Goal: Obtain resource: Download file/media

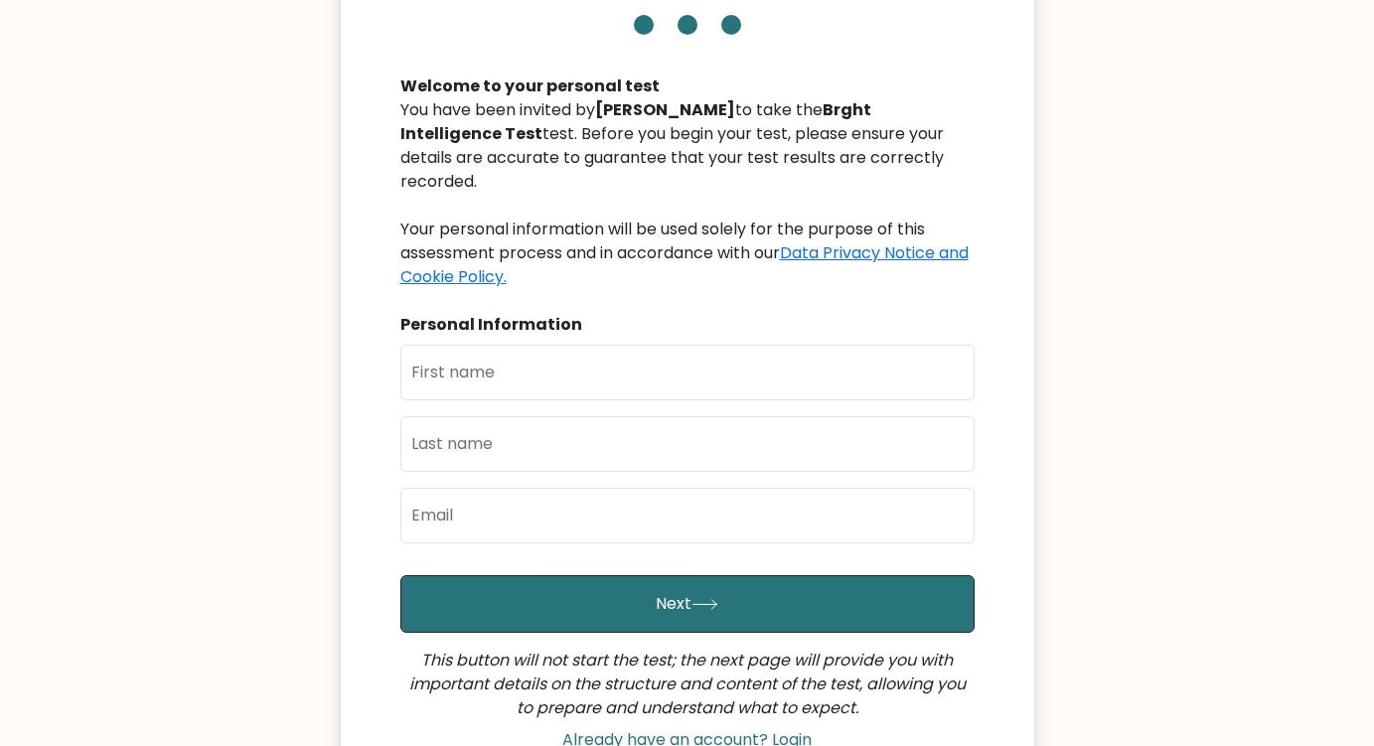
scroll to position [199, 0]
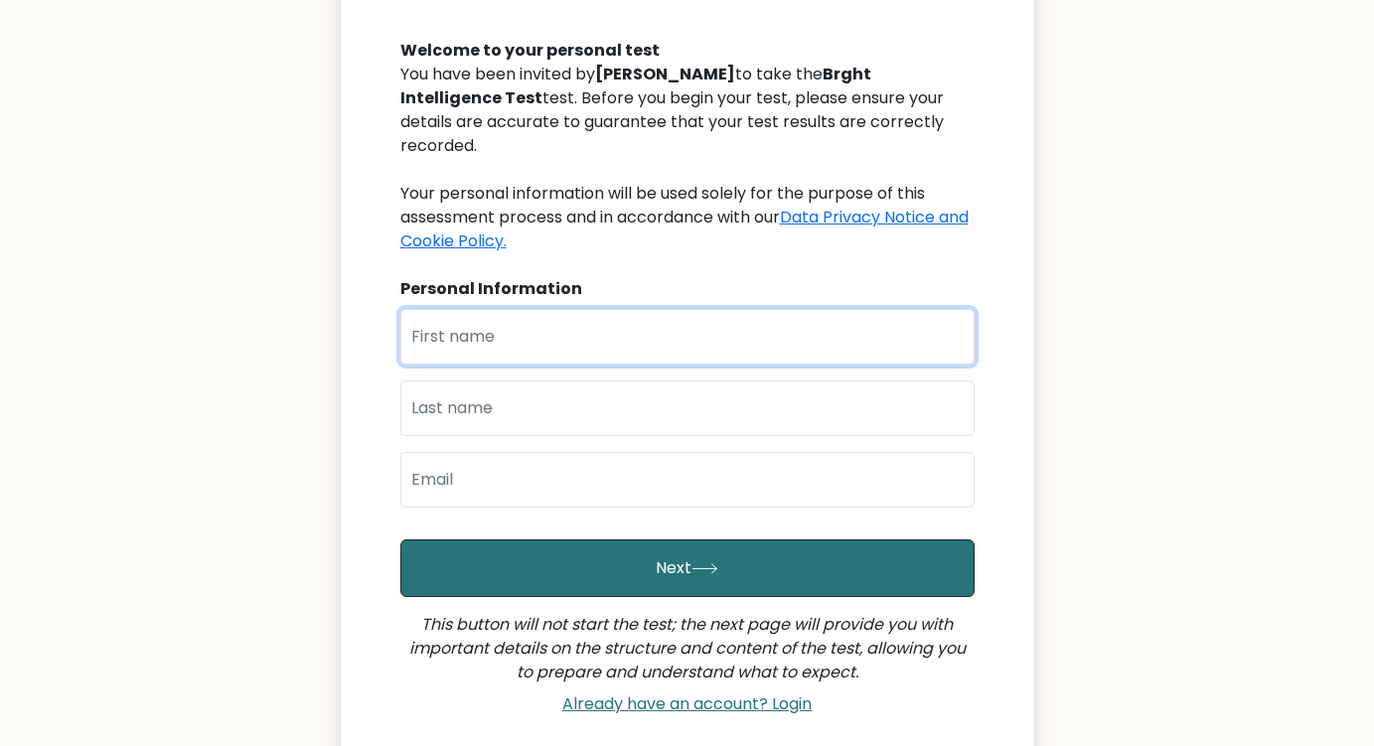
click at [575, 343] on input "text" at bounding box center [687, 337] width 574 height 56
type input "[PERSON_NAME]"
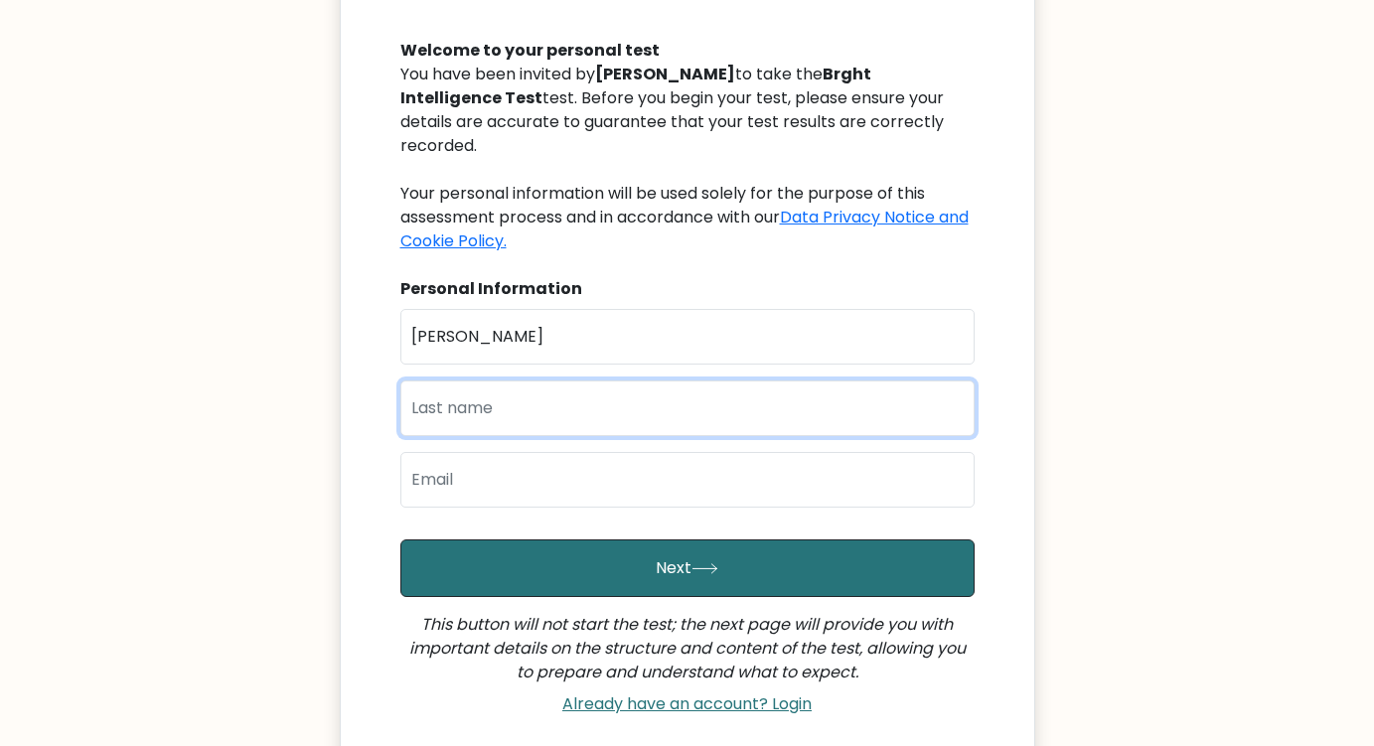
click at [567, 403] on input "text" at bounding box center [687, 409] width 574 height 56
type input "Schmassmann"
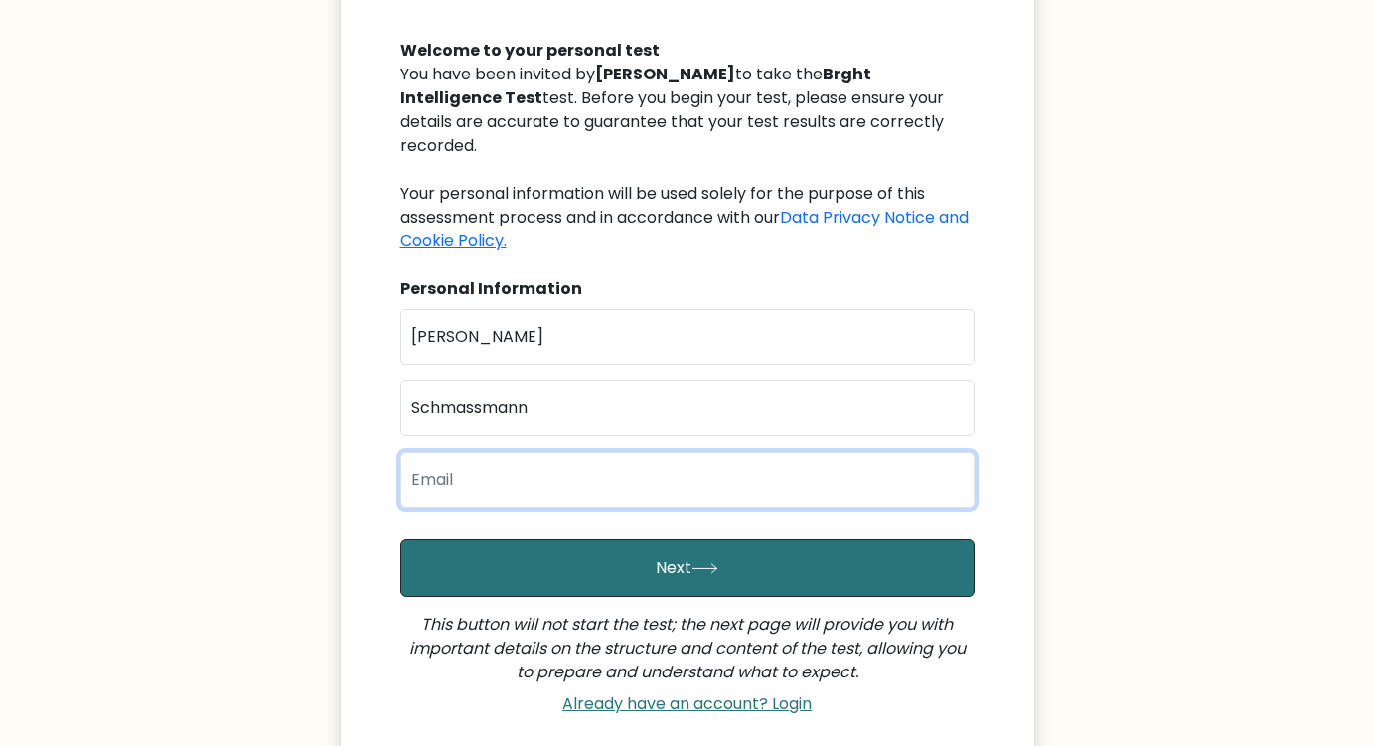
click at [513, 483] on input "email" at bounding box center [687, 480] width 574 height 56
type input "[EMAIL_ADDRESS][DOMAIN_NAME]"
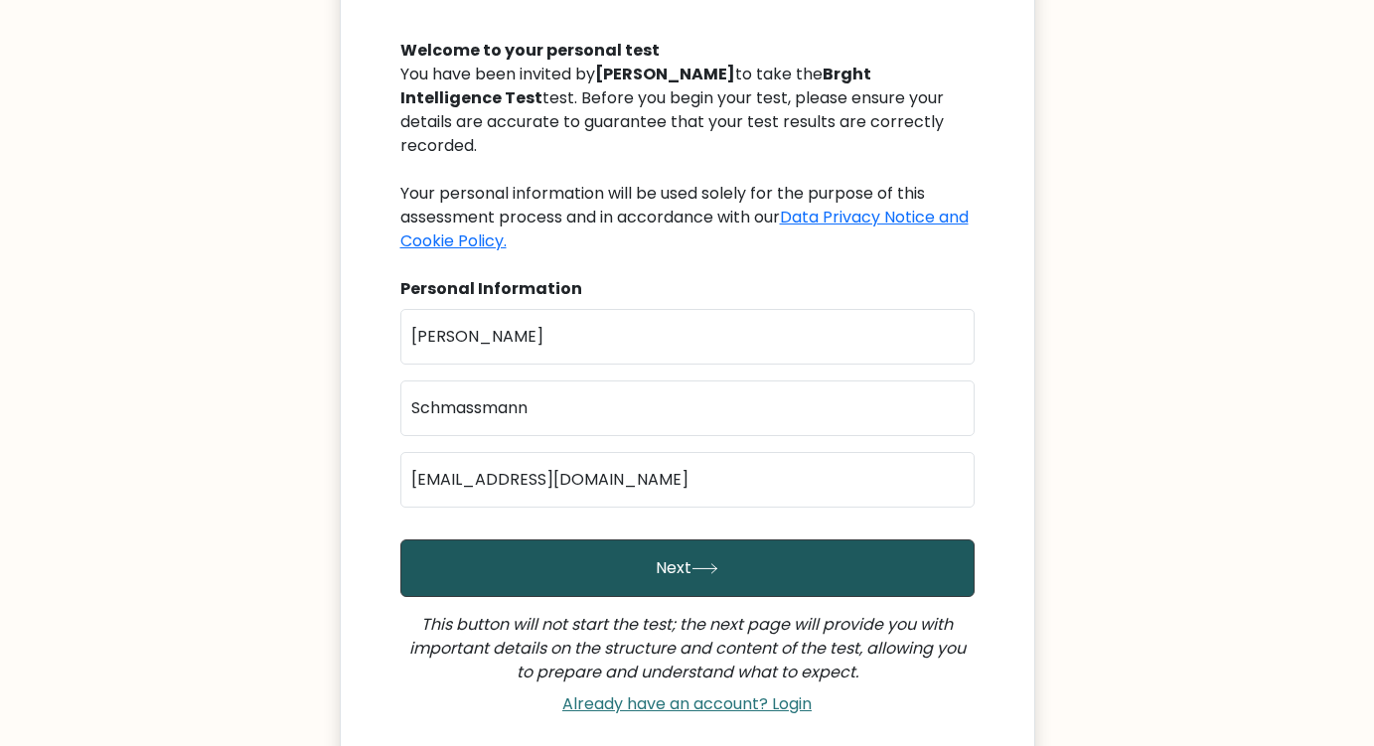
click at [551, 565] on button "Next" at bounding box center [687, 569] width 574 height 58
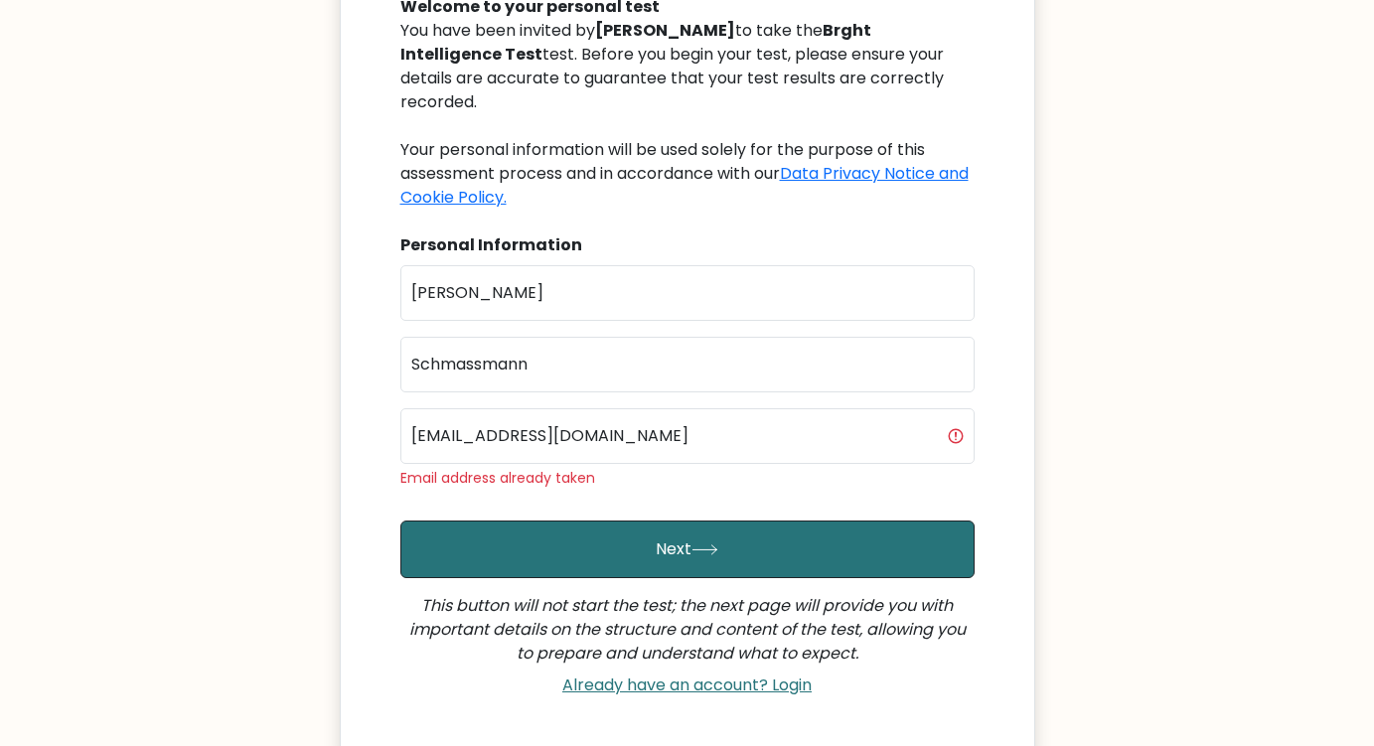
scroll to position [298, 0]
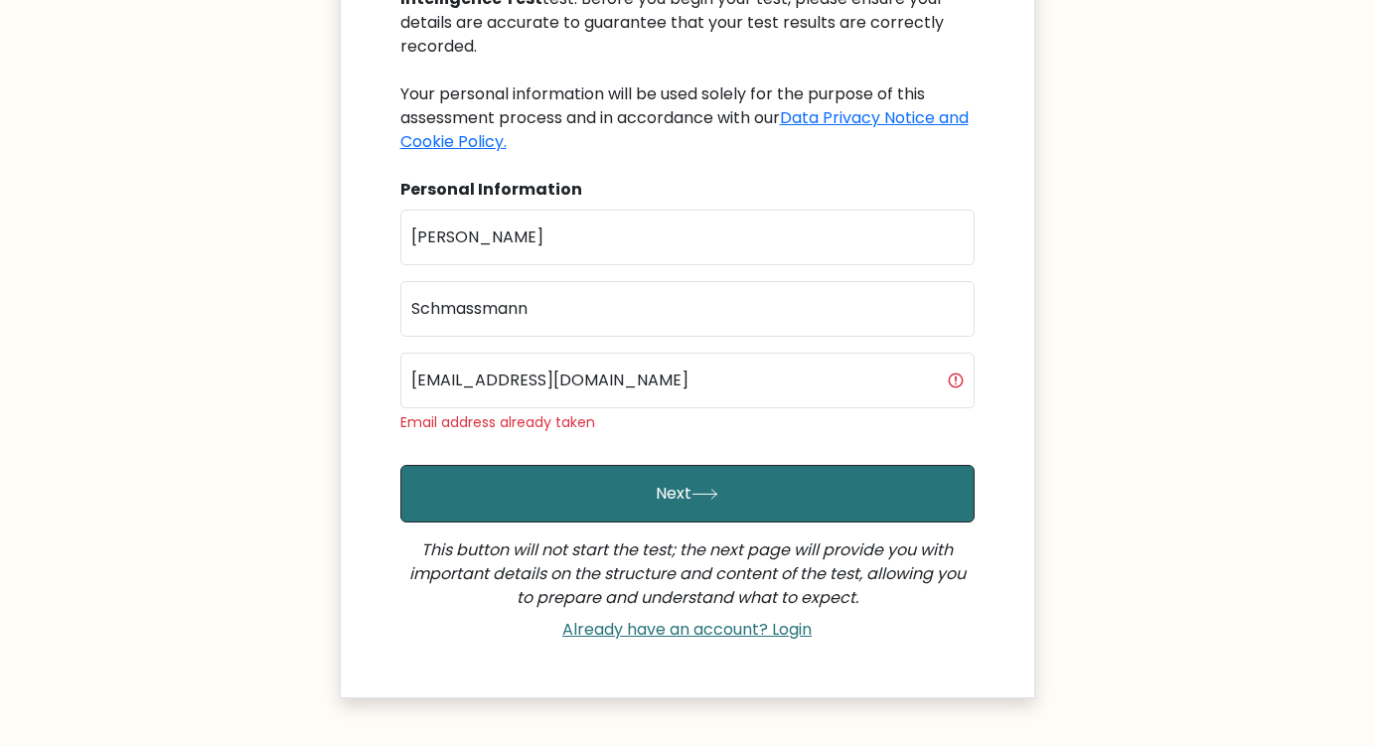
click at [327, 341] on body "Brght Intelligence Test Welcome to your personal test You have been invited by …" at bounding box center [687, 285] width 1374 height 1166
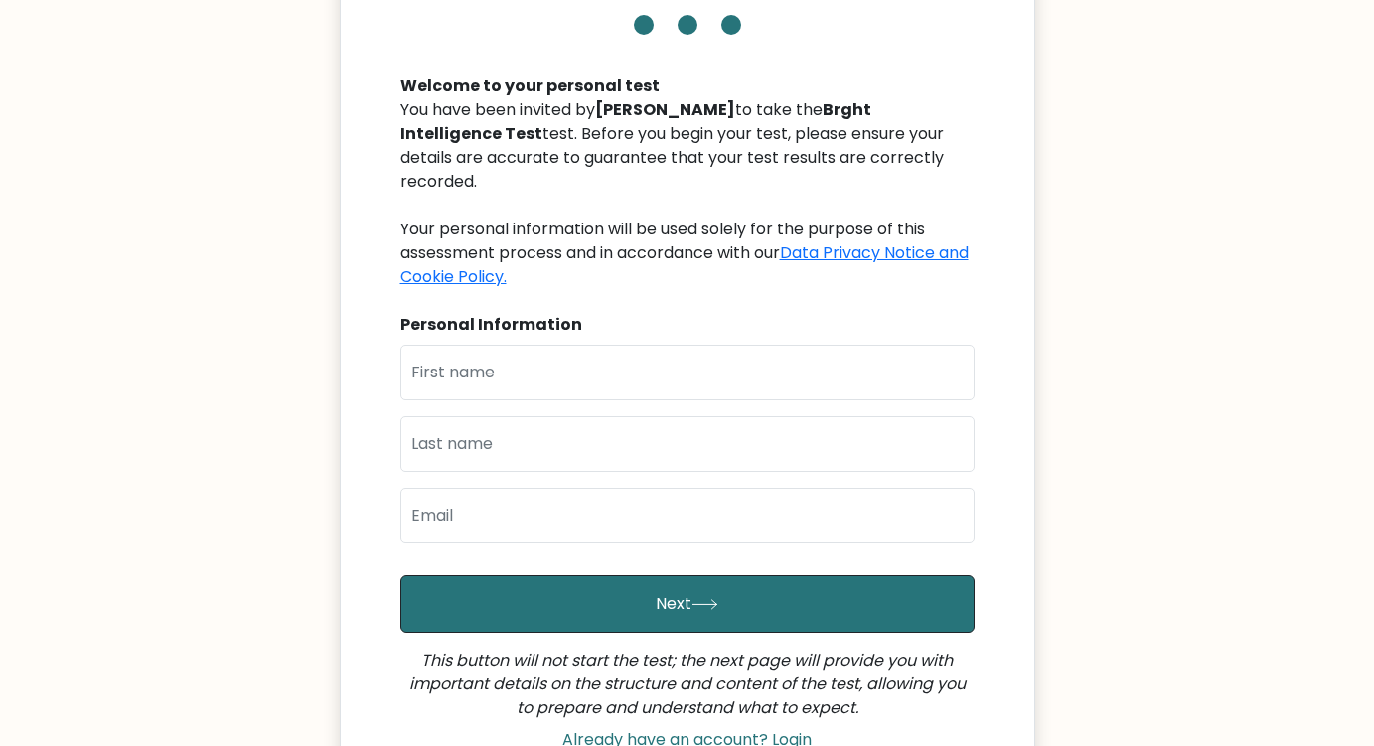
scroll to position [394, 0]
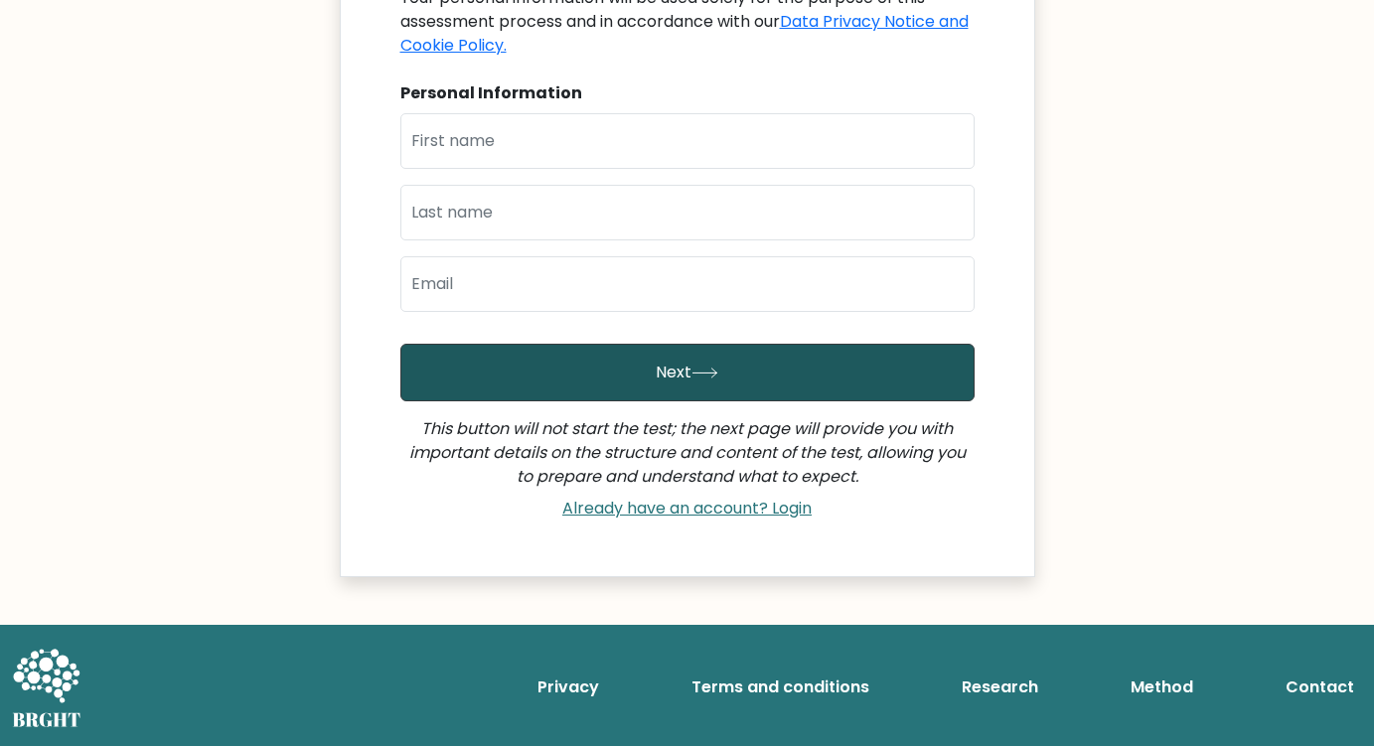
click at [695, 371] on icon "submit" at bounding box center [705, 373] width 27 height 11
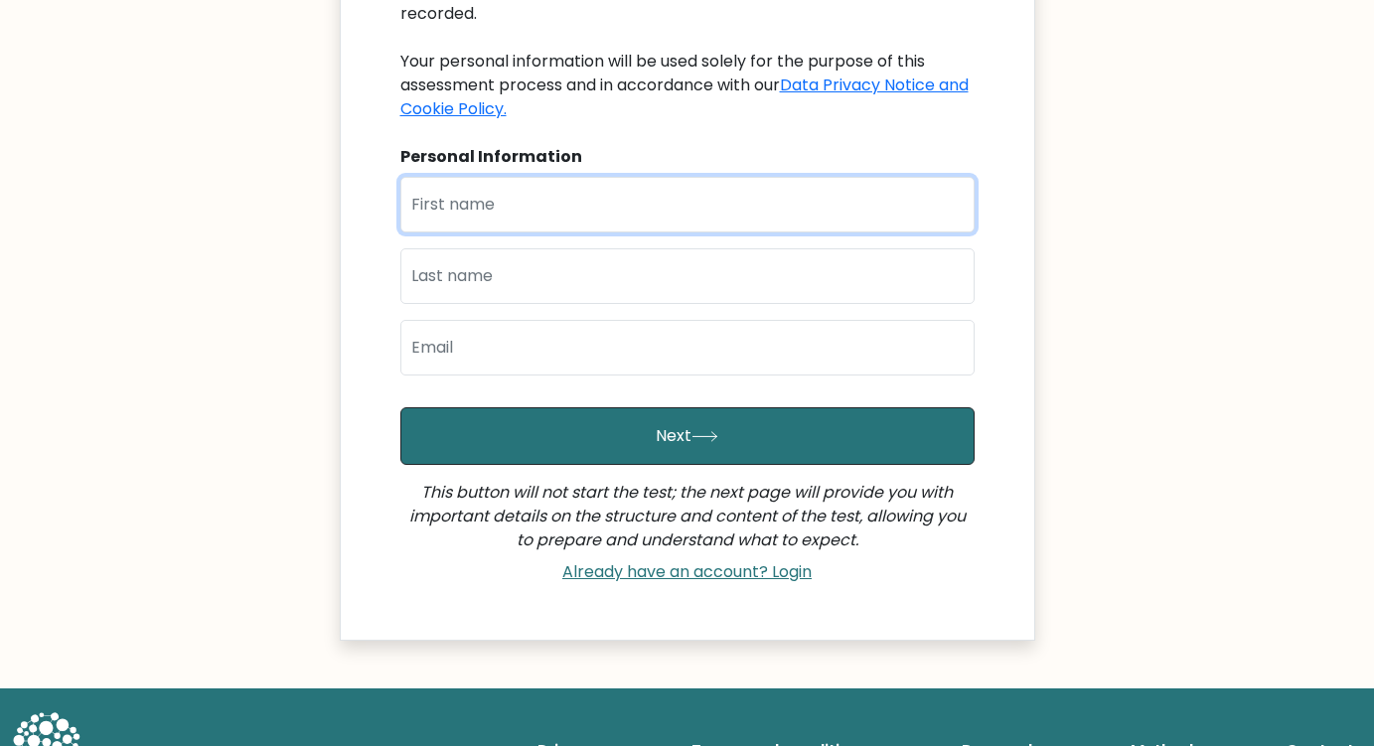
scroll to position [295, 0]
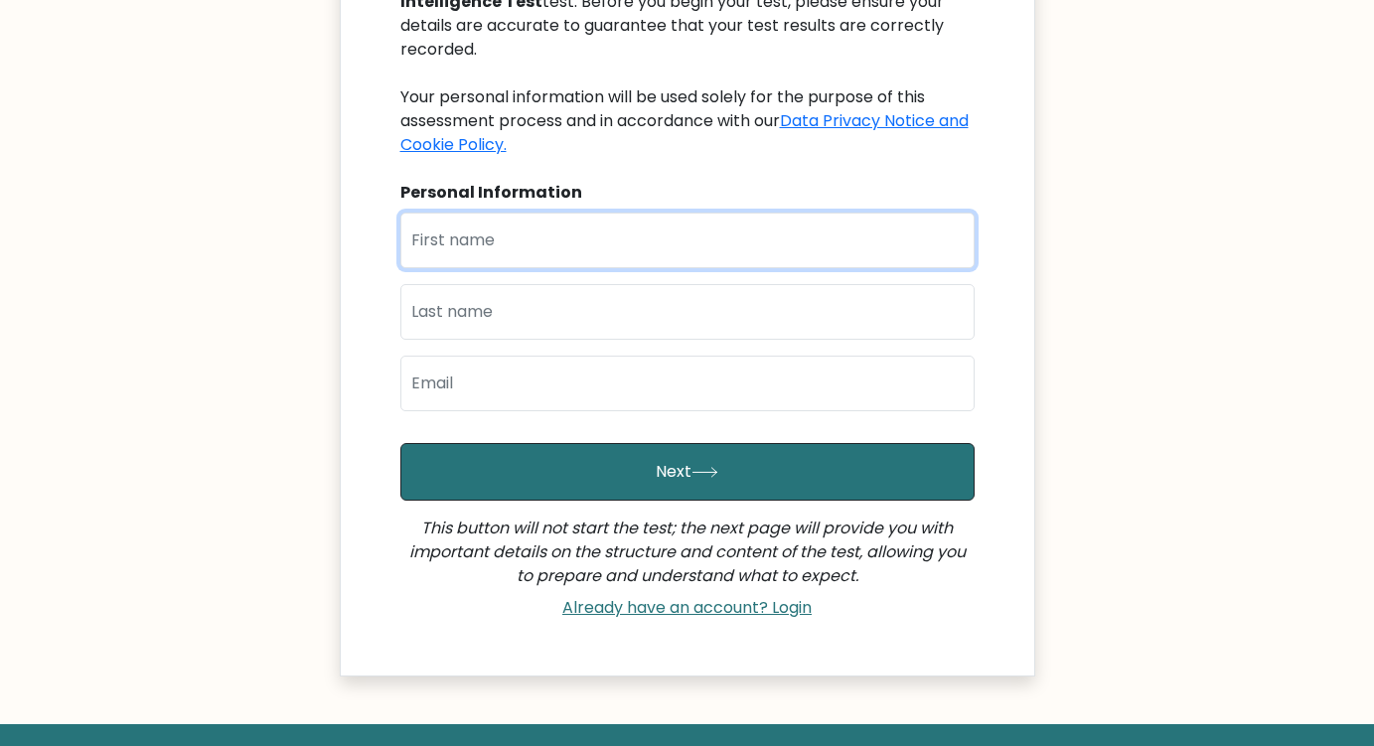
drag, startPoint x: 454, startPoint y: 234, endPoint x: 478, endPoint y: 242, distance: 25.1
click at [457, 234] on input "text" at bounding box center [687, 241] width 574 height 56
type input "[PERSON_NAME]"
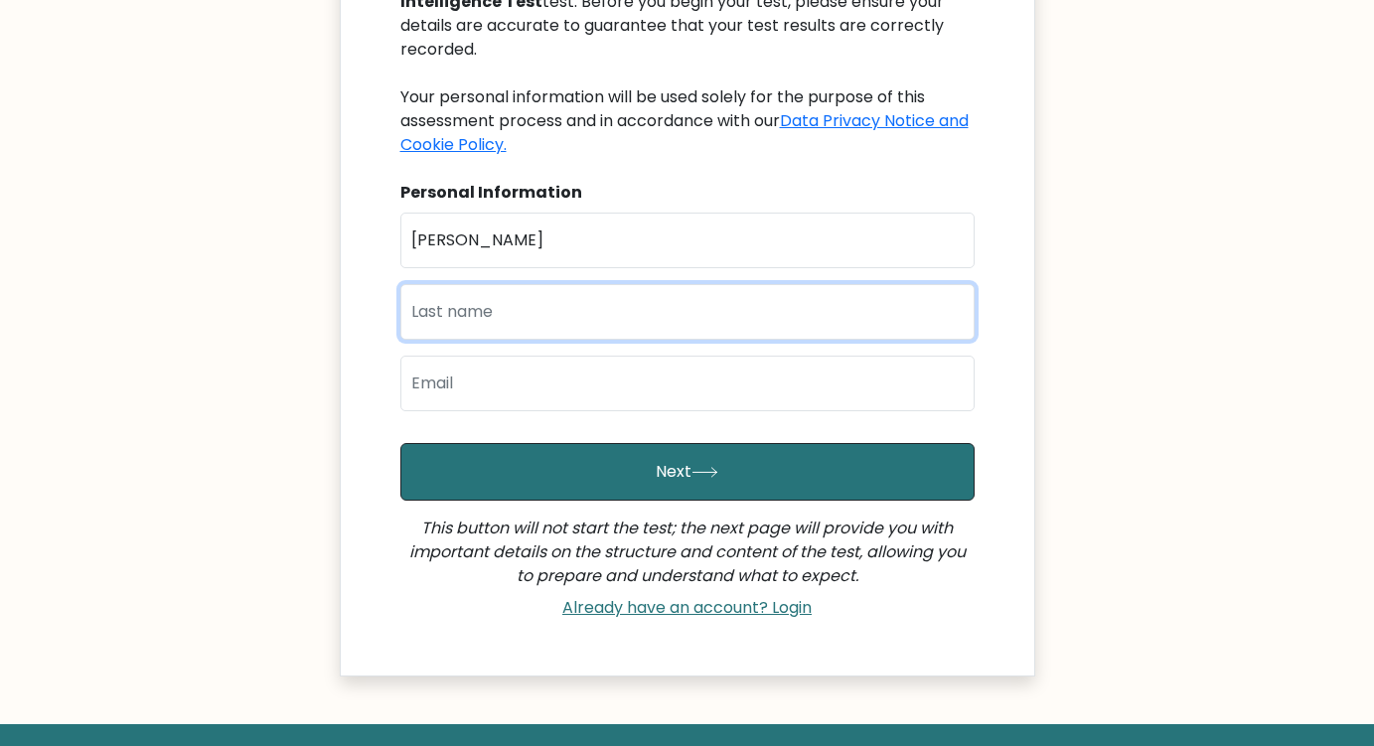
click at [508, 322] on input "text" at bounding box center [687, 312] width 574 height 56
type input "Schmassmann"
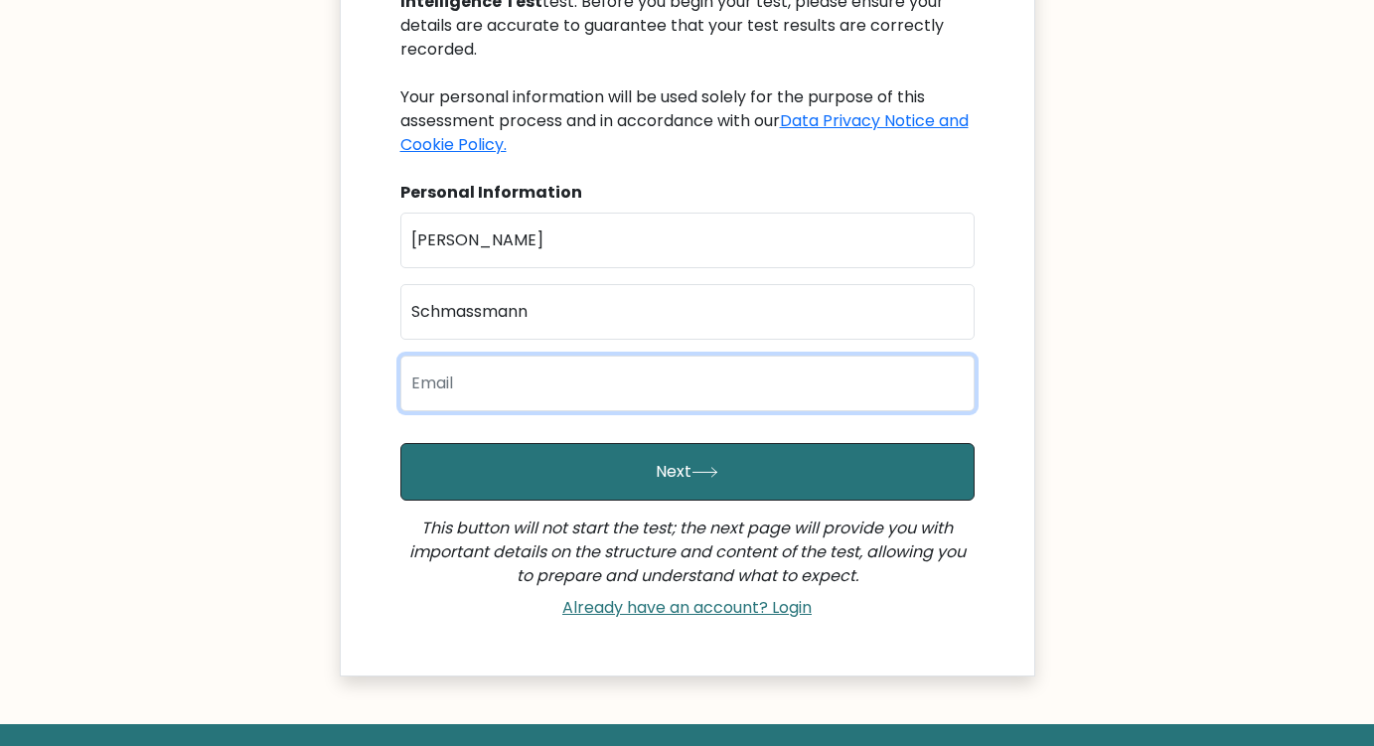
drag, startPoint x: 527, startPoint y: 395, endPoint x: 540, endPoint y: 402, distance: 14.7
click at [527, 396] on input "email" at bounding box center [687, 384] width 574 height 56
type input "[EMAIL_ADDRESS][DOMAIN_NAME]"
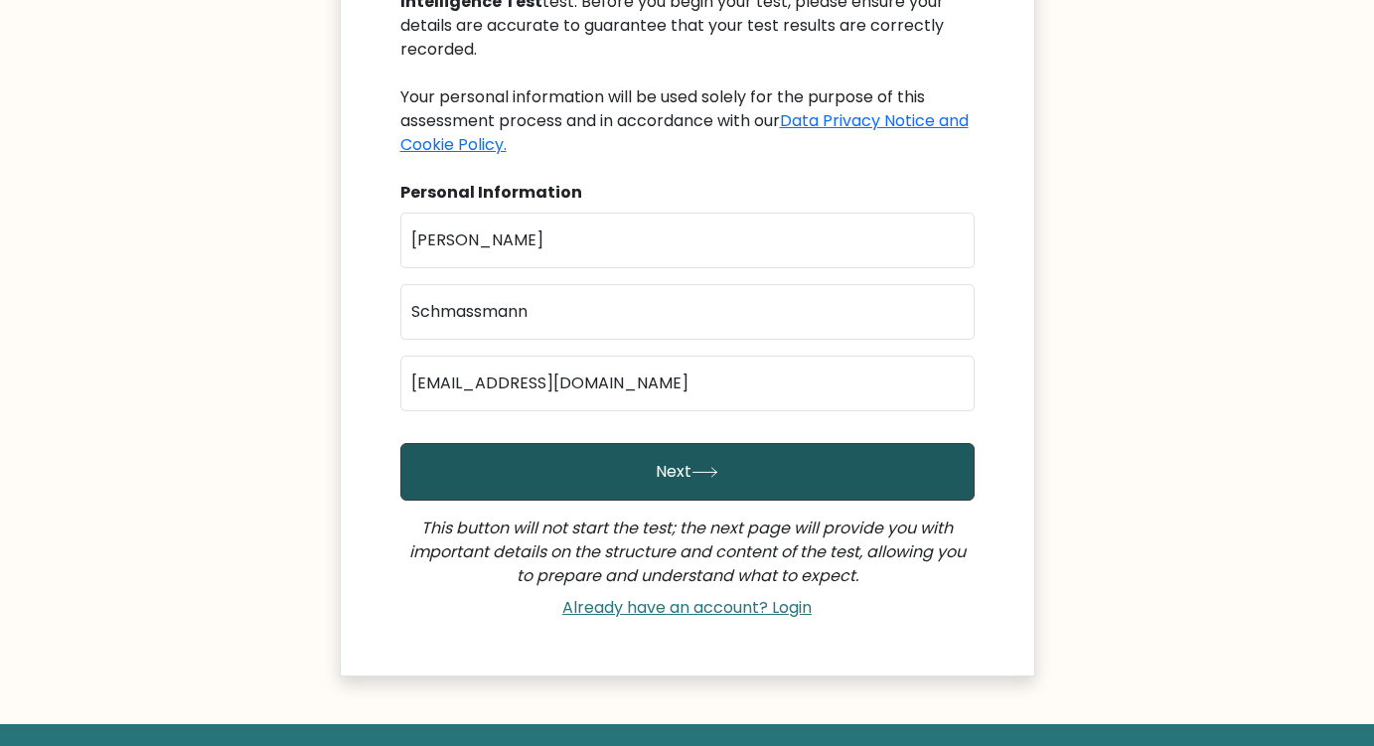
click at [579, 485] on button "Next" at bounding box center [687, 472] width 574 height 58
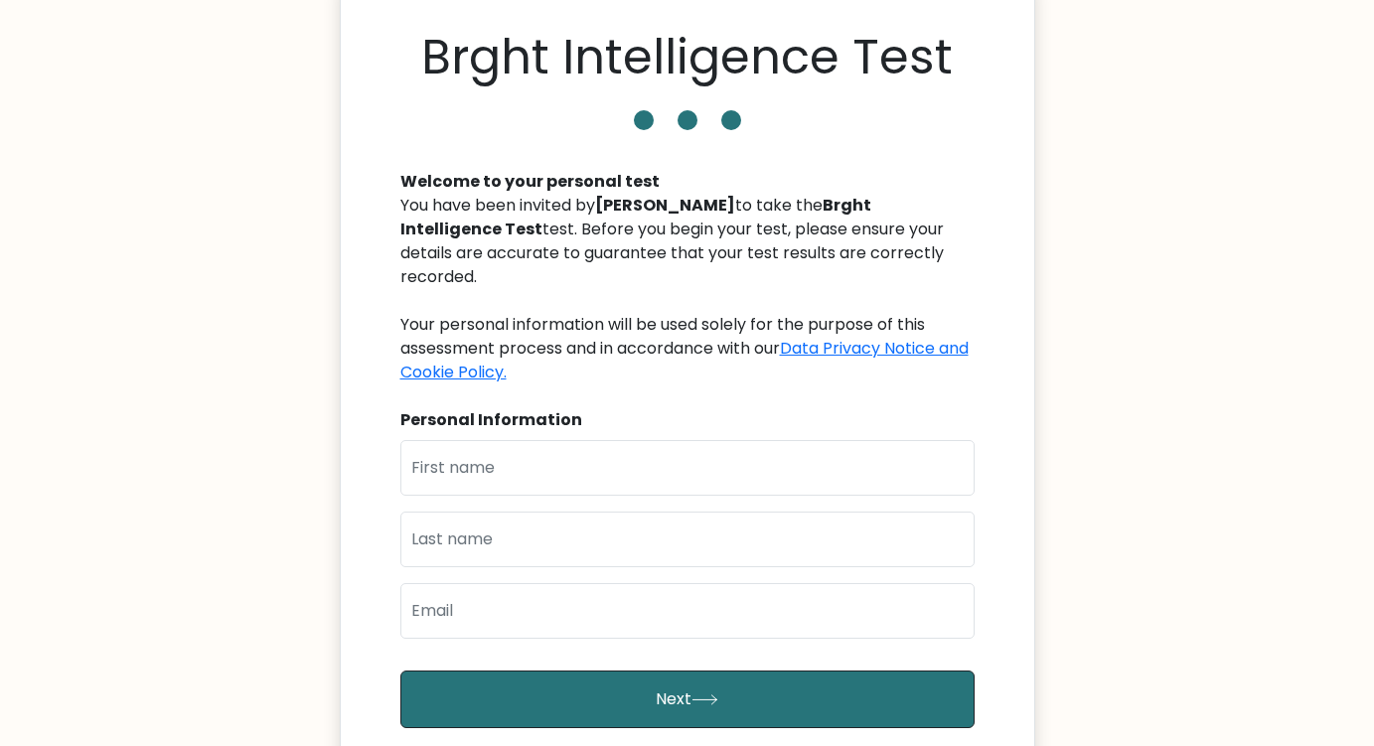
scroll to position [99, 0]
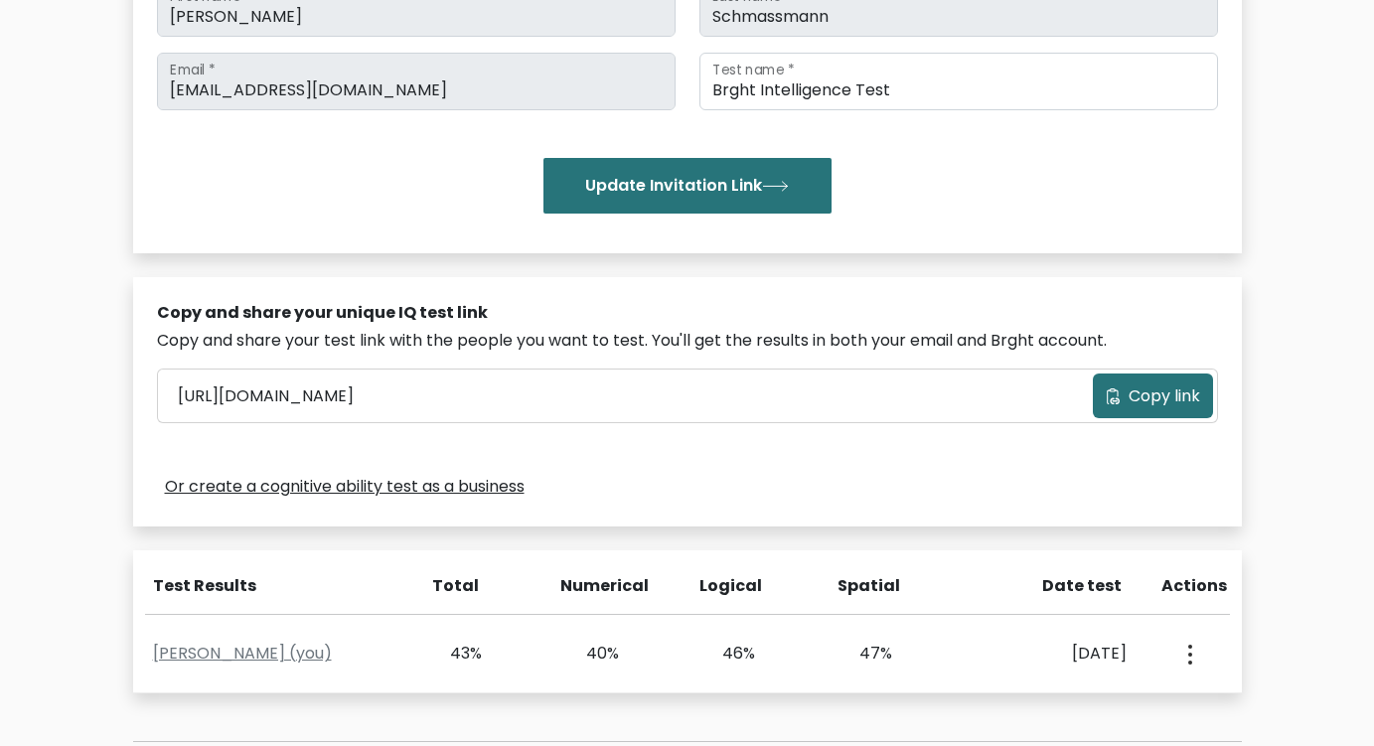
scroll to position [397, 0]
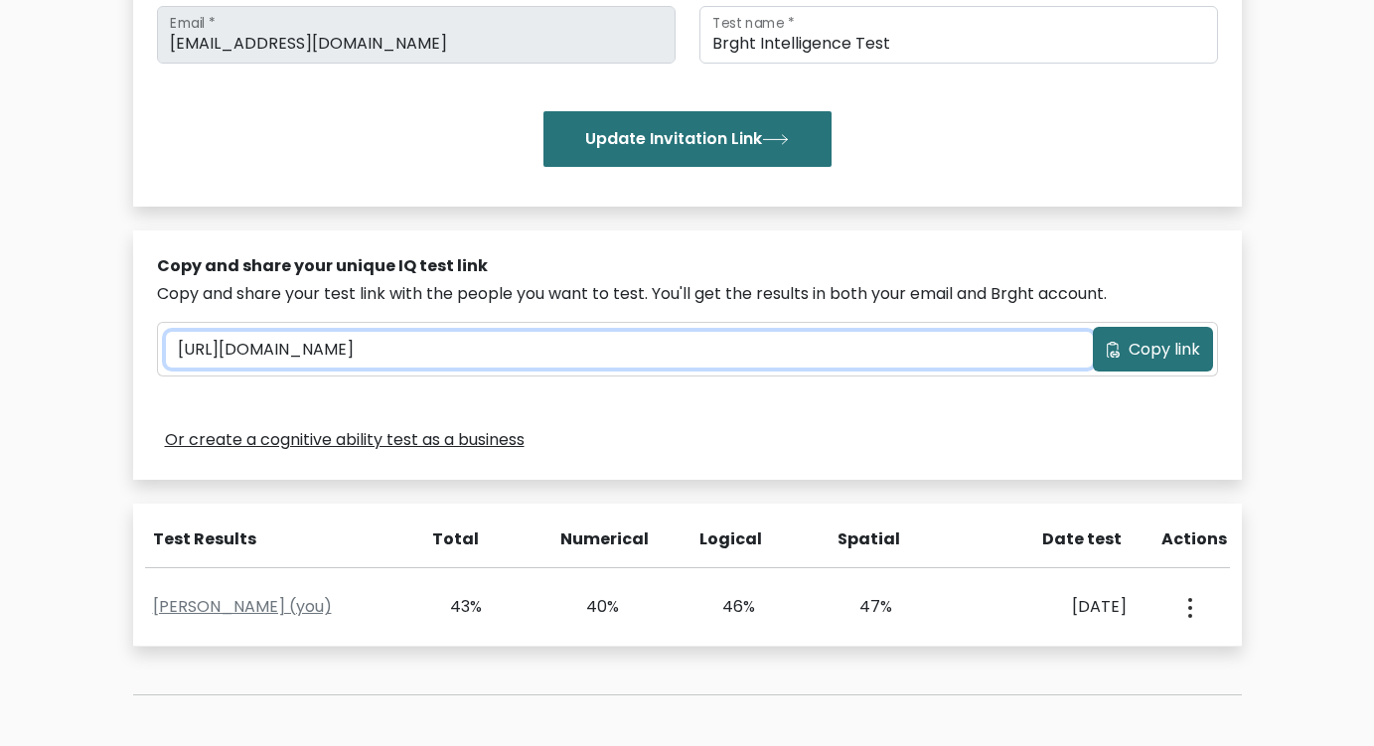
click at [656, 354] on input "[URL][DOMAIN_NAME]" at bounding box center [629, 350] width 927 height 36
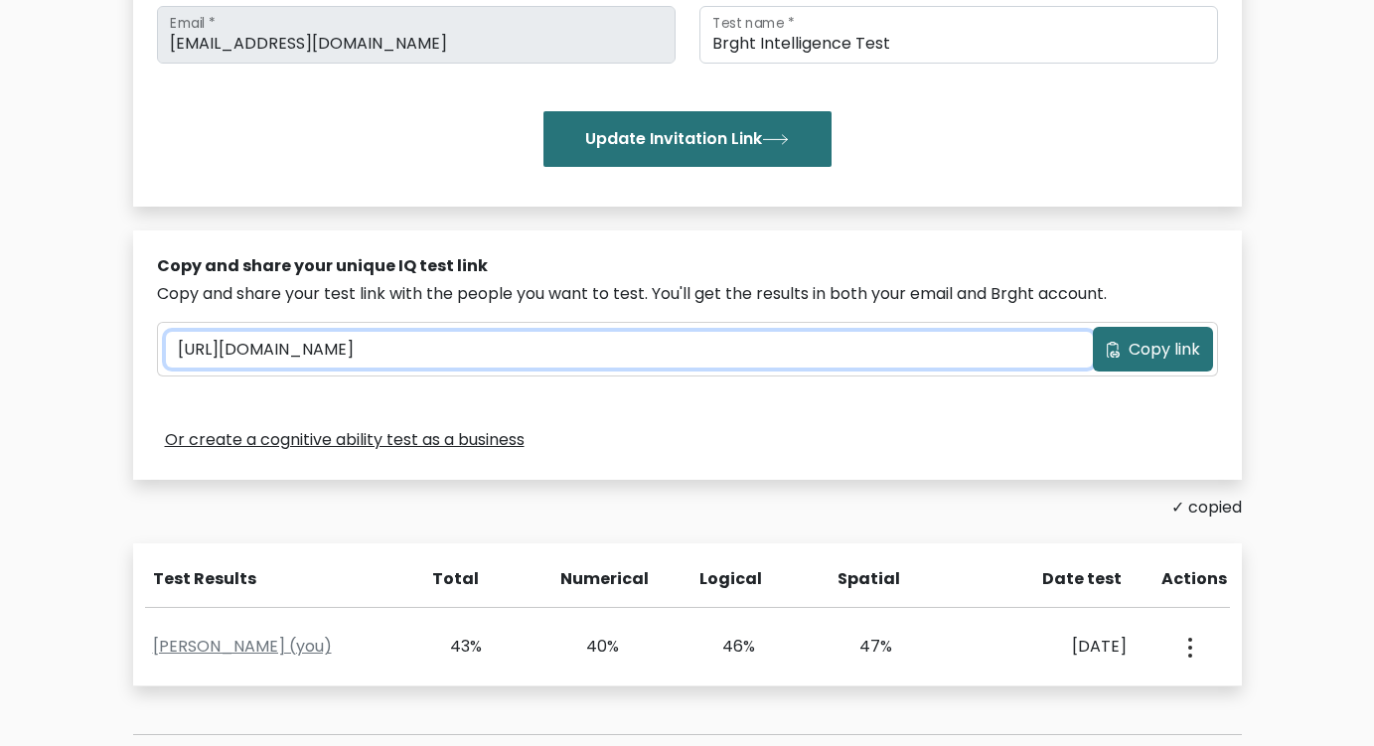
click at [656, 354] on input "https://brght.org/share/51364995/?brght-intelligence-test" at bounding box center [629, 350] width 927 height 36
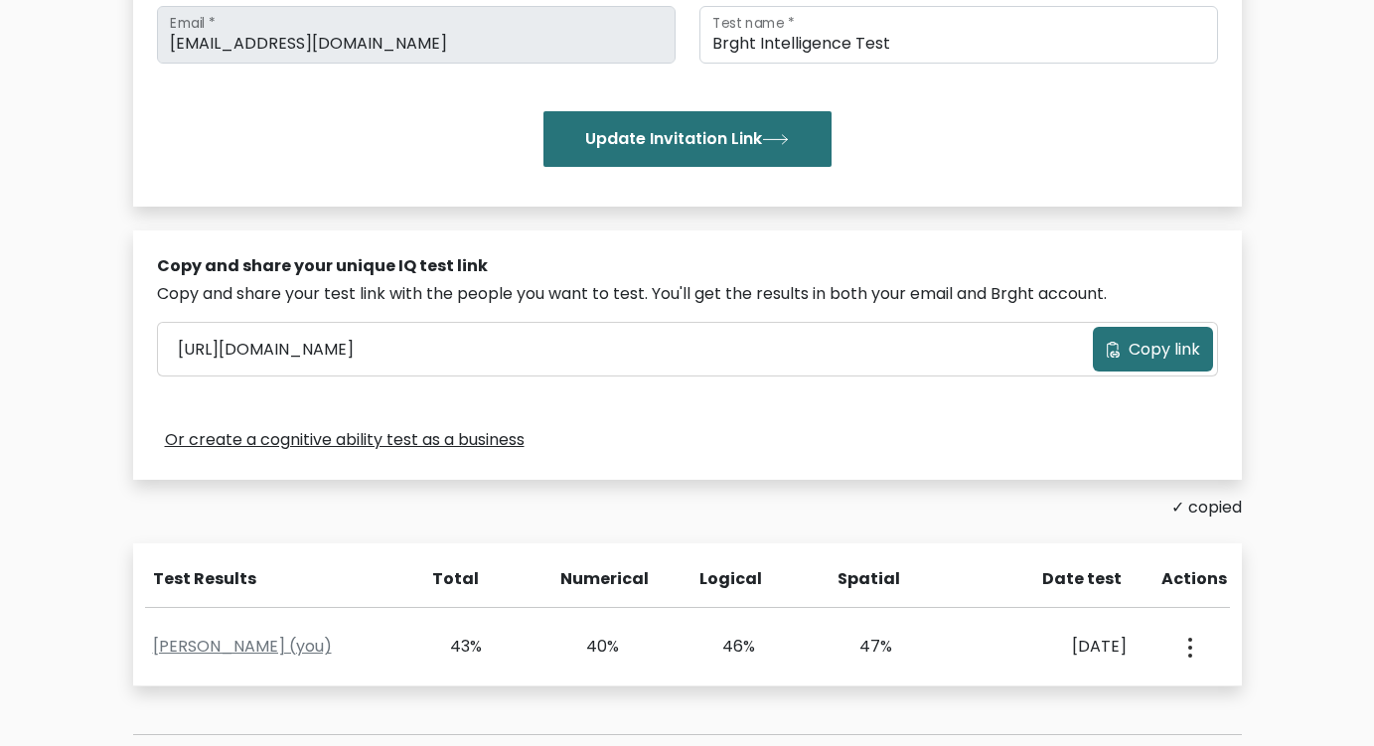
click at [78, 408] on div "Test the IQ of other people 40 questions 30 minutes English Create your unique …" at bounding box center [687, 295] width 1374 height 1167
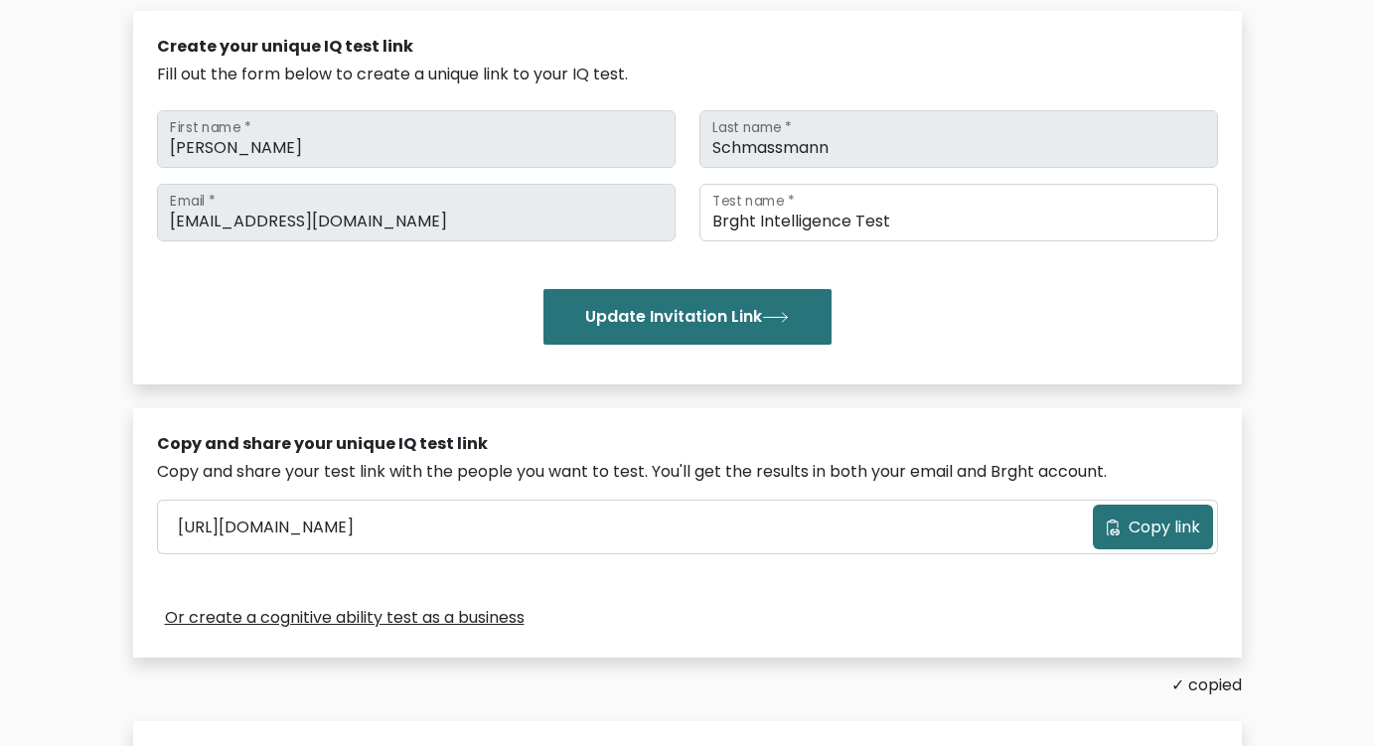
scroll to position [0, 0]
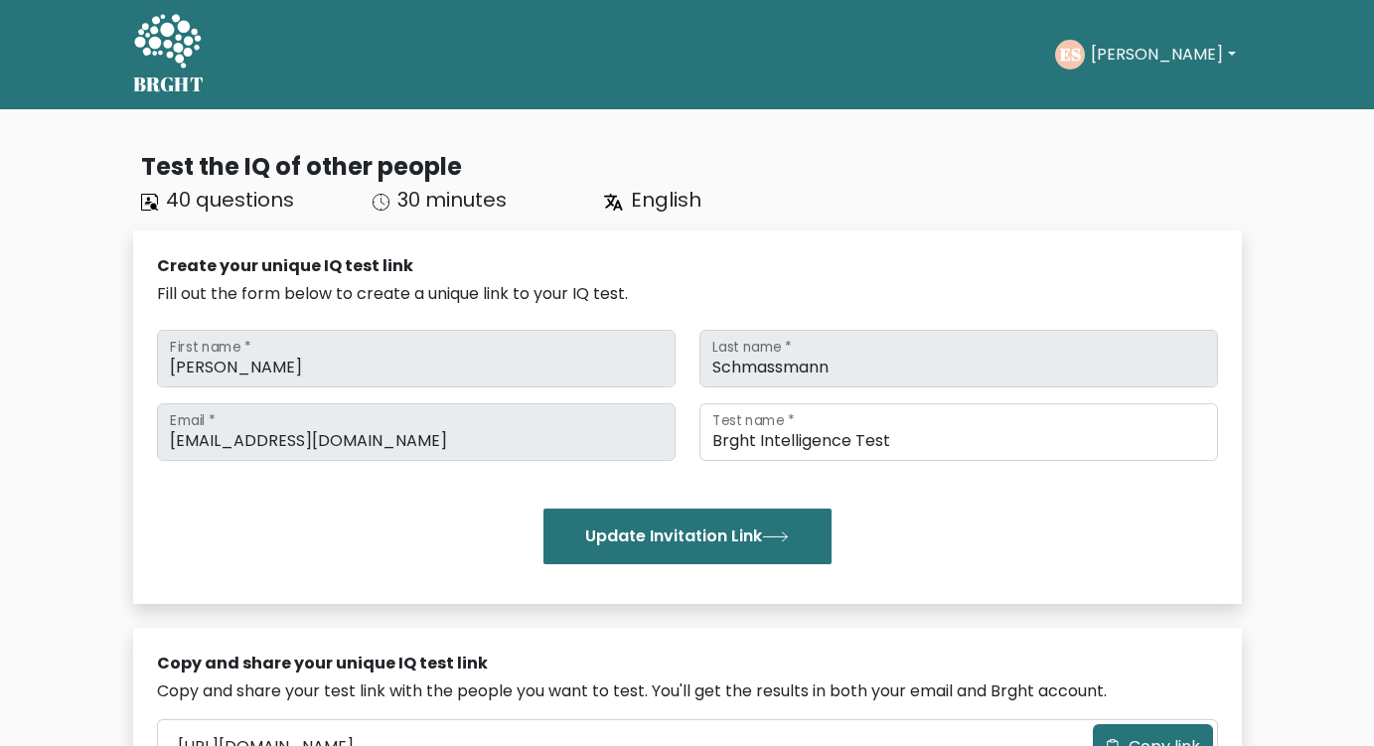
click at [1127, 61] on button "Eugen" at bounding box center [1163, 55] width 156 height 26
click at [1128, 61] on button "Eugen" at bounding box center [1163, 55] width 156 height 26
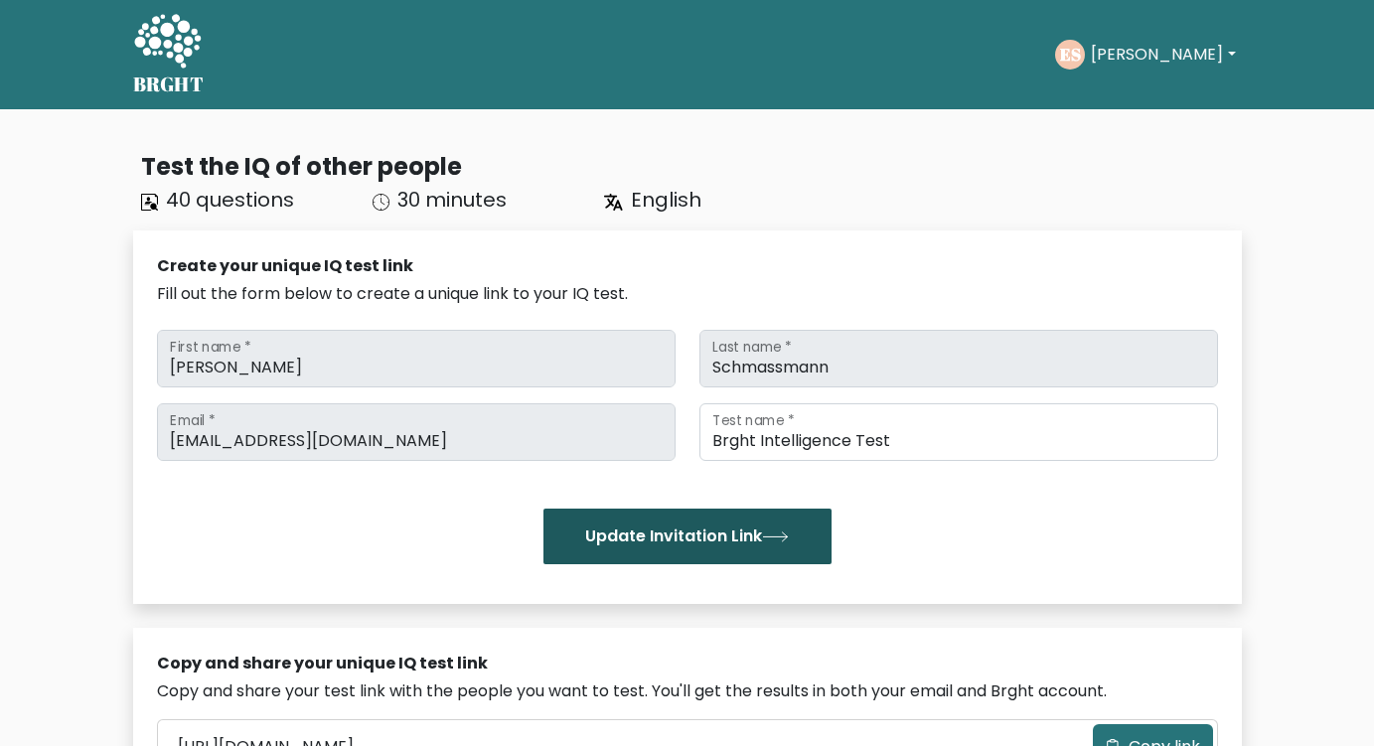
click at [802, 541] on button "Update Invitation Link" at bounding box center [688, 537] width 288 height 56
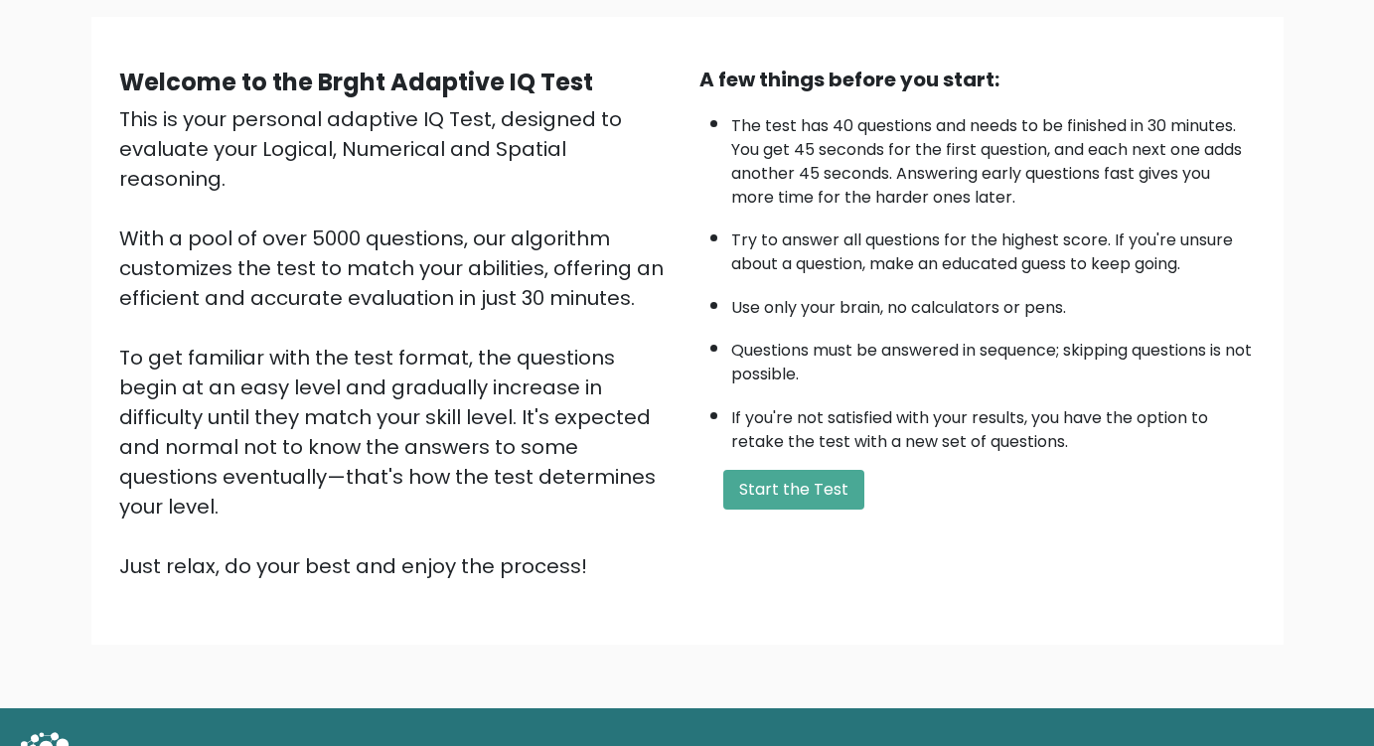
scroll to position [164, 0]
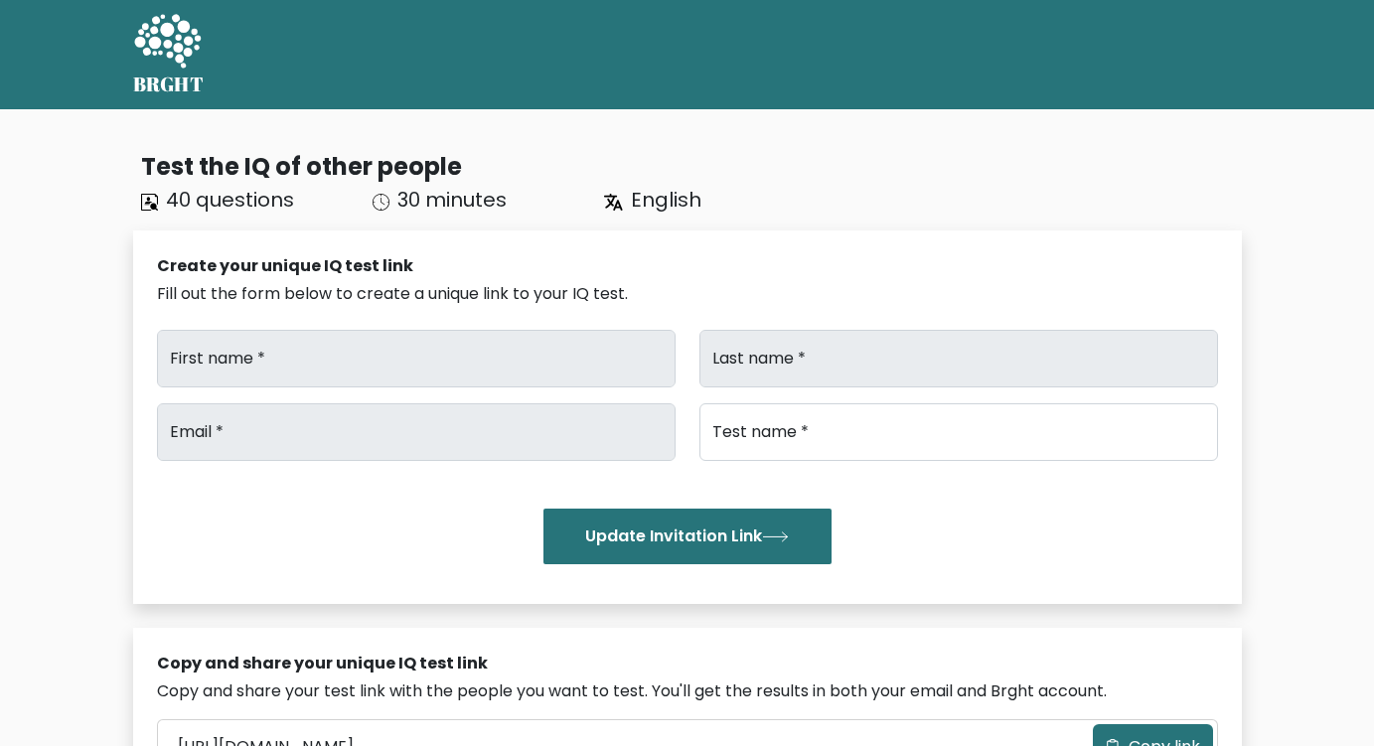
type input "[PERSON_NAME]"
type input "Schmassmann"
type input "[EMAIL_ADDRESS][DOMAIN_NAME]"
type input "Brght Intelligence Test"
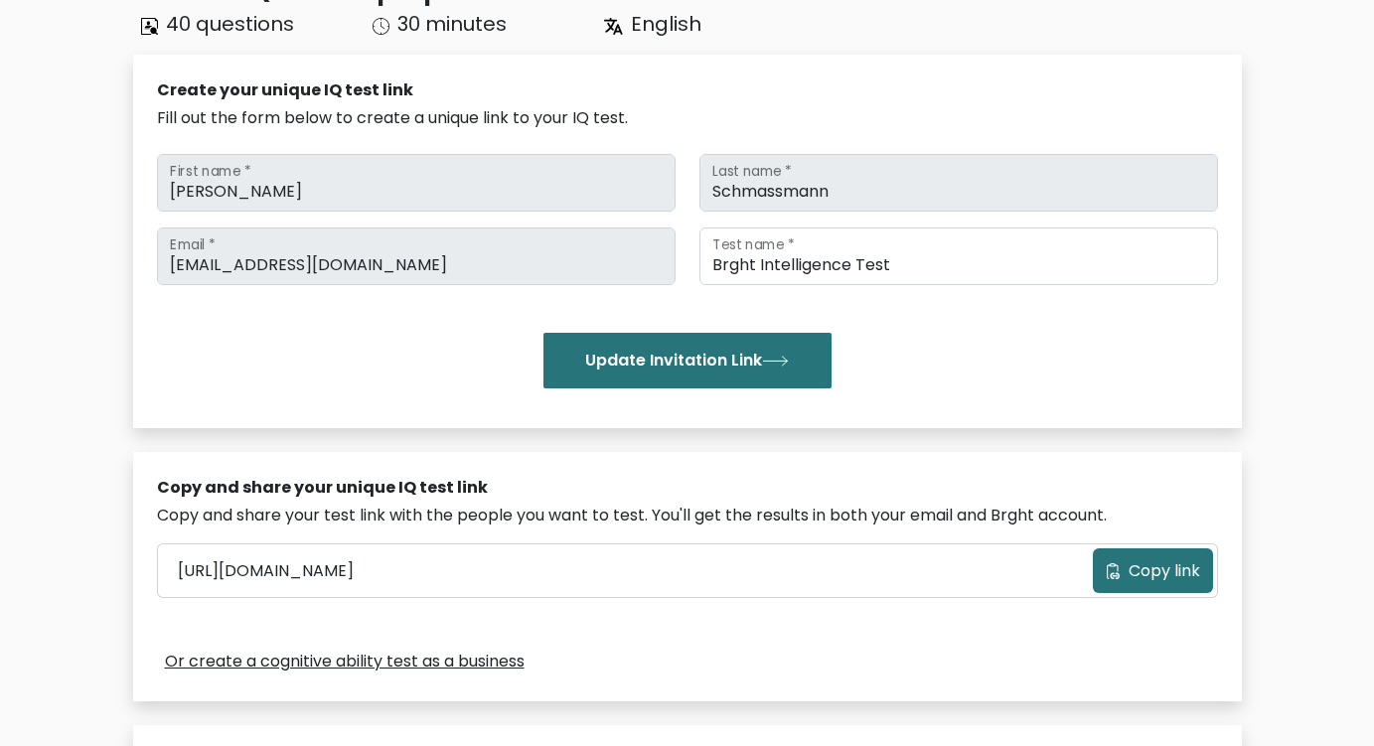
scroll to position [497, 0]
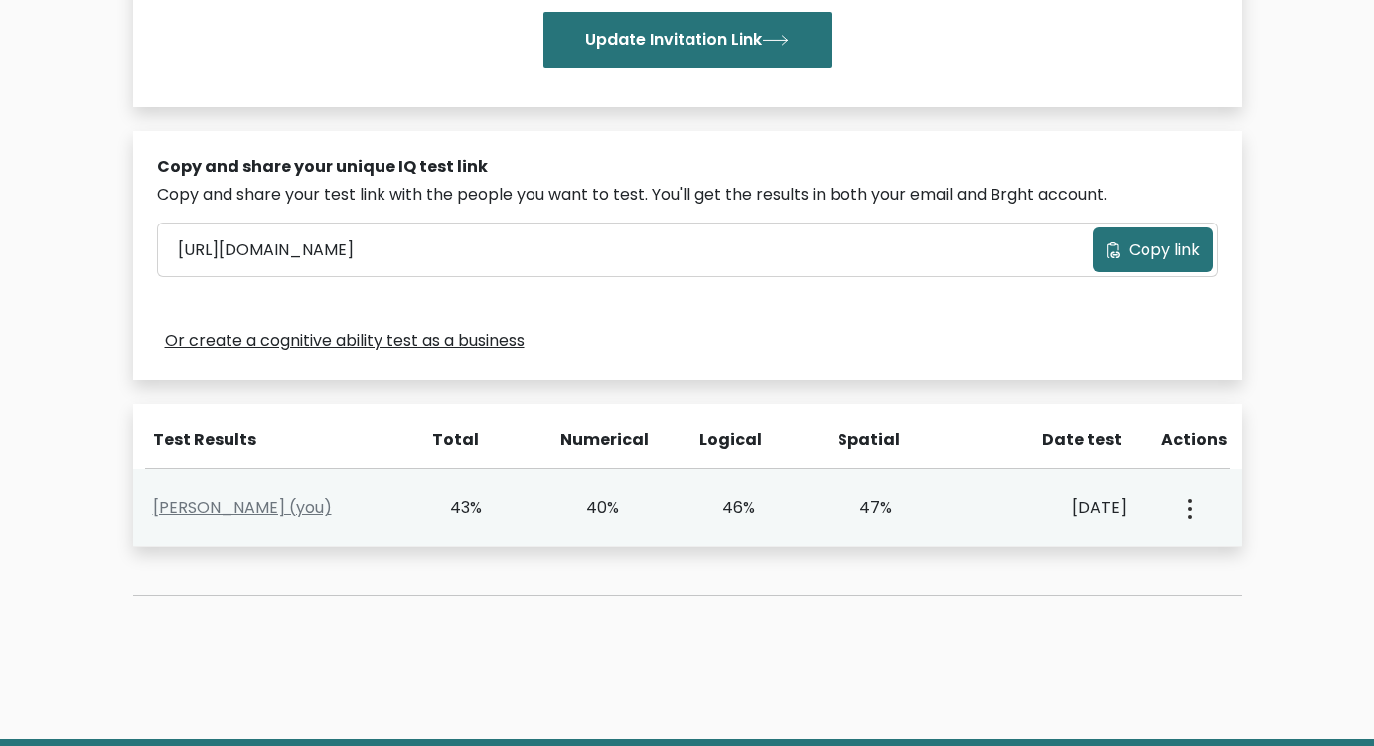
click at [1195, 498] on div "View Profile" at bounding box center [1189, 508] width 68 height 62
click at [1191, 503] on icon "button" at bounding box center [1190, 509] width 4 height 20
click at [1255, 562] on link "View Profile" at bounding box center [1259, 565] width 157 height 32
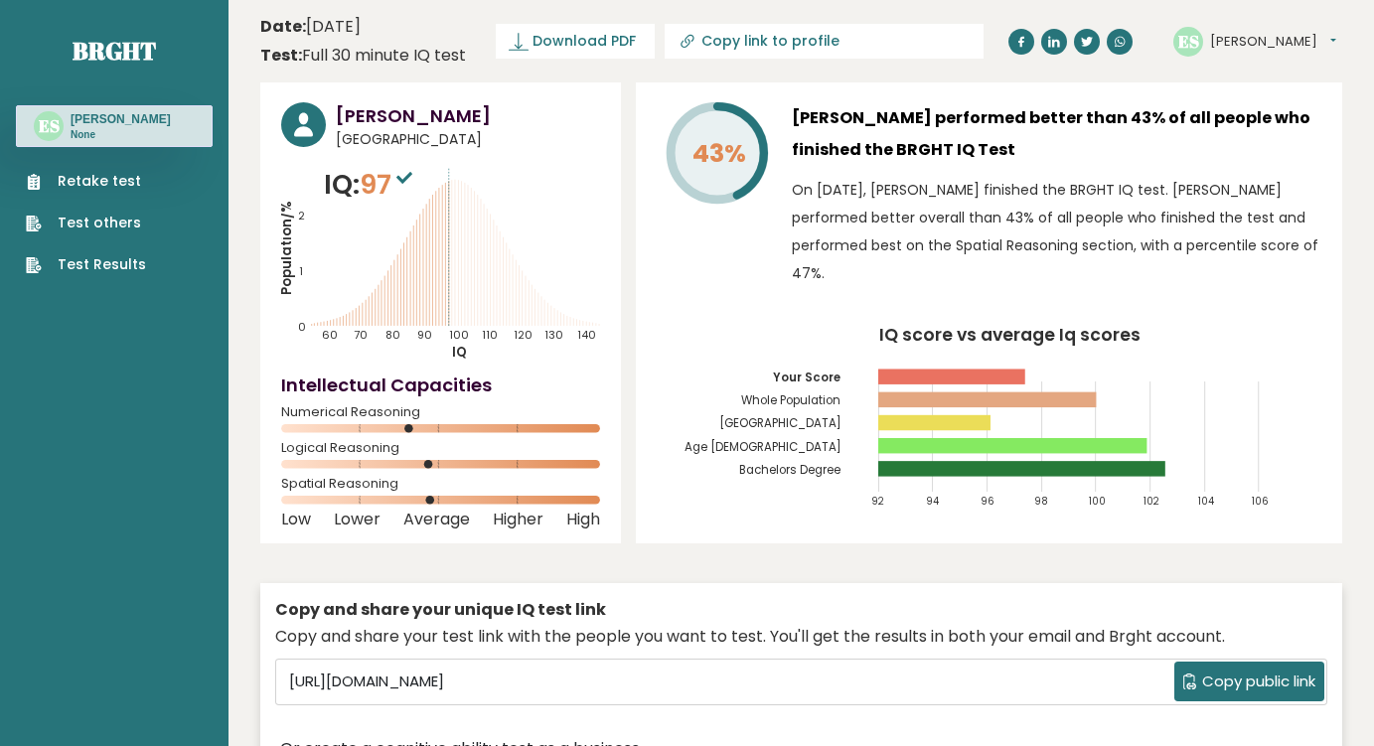
click at [780, 38] on input "Copy link to profile" at bounding box center [837, 41] width 270 height 16
type input "[URL][DOMAIN_NAME][PERSON_NAME]"
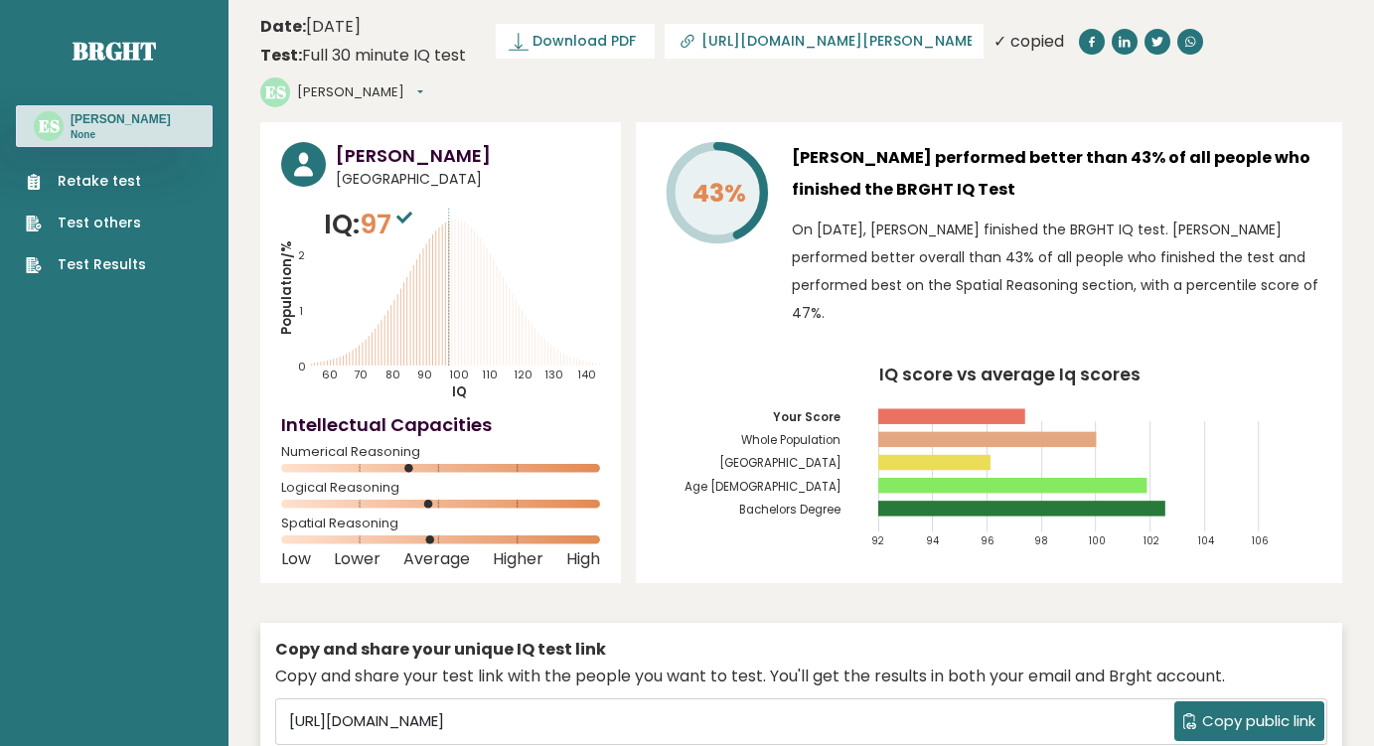
click at [826, 122] on div "43% Eugen Schmassmann performed better than 43% of all people who finished the …" at bounding box center [989, 352] width 706 height 461
click at [622, 37] on span "Download PDF" at bounding box center [584, 41] width 103 height 21
